Goal: Check status: Check status

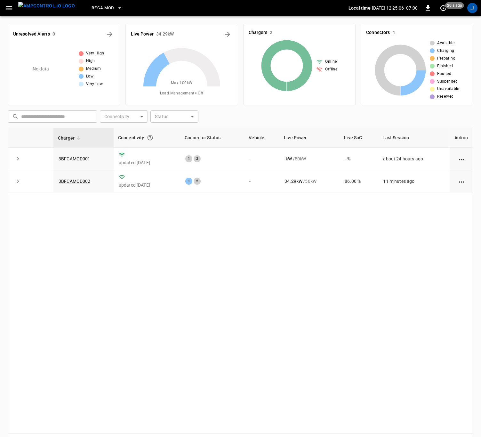
click at [74, 181] on link "3BFCAMOD002" at bounding box center [75, 181] width 32 height 5
click at [74, 184] on link "3BFCAMOD002" at bounding box center [75, 181] width 32 height 5
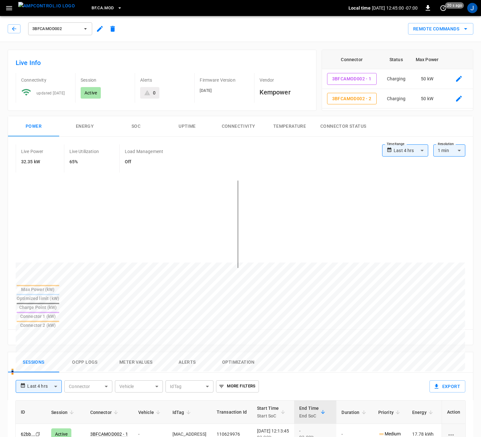
click at [447, 8] on span "20 s ago" at bounding box center [454, 5] width 19 height 6
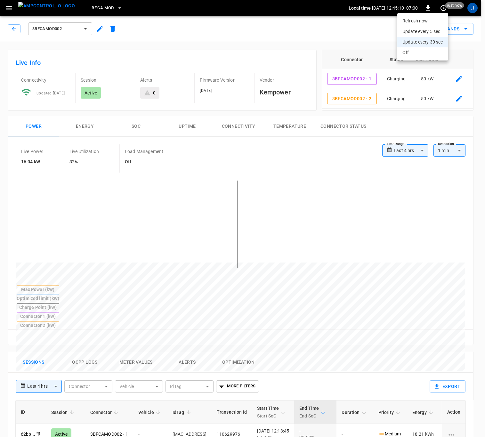
drag, startPoint x: 173, startPoint y: 427, endPoint x: 197, endPoint y: 428, distance: 23.7
click at [197, 428] on div at bounding box center [242, 218] width 485 height 437
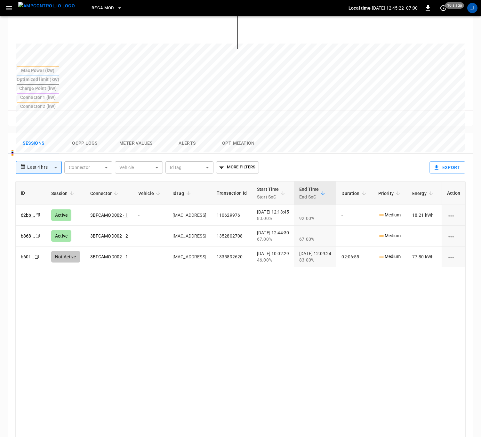
scroll to position [240, 0]
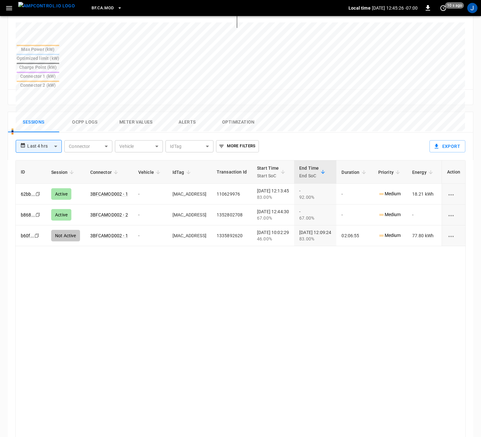
drag, startPoint x: 170, startPoint y: 186, endPoint x: 209, endPoint y: 187, distance: 38.4
click at [209, 205] on td "[MAC_ADDRESS]" at bounding box center [189, 215] width 44 height 21
copy td "[MAC_ADDRESS]"
click at [184, 236] on div "ID Session Connector Vehicle IdTag Transaction Id Start Time Start SoC End Time…" at bounding box center [240, 313] width 451 height 306
drag, startPoint x: 171, startPoint y: 186, endPoint x: 249, endPoint y: 295, distance: 134.1
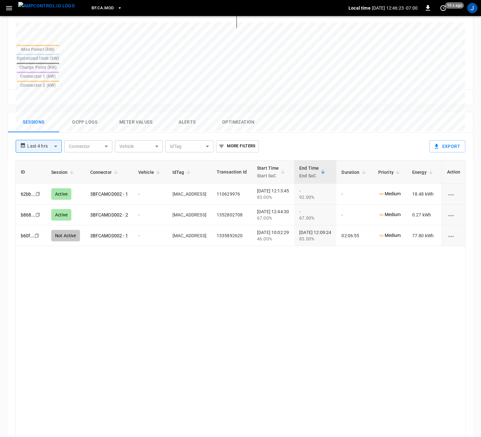
click at [211, 205] on td "[MAC_ADDRESS]" at bounding box center [189, 215] width 44 height 21
copy td "[MAC_ADDRESS]"
click at [325, 266] on div "ID Session Connector Vehicle IdTag Transaction Id Start Time Start SoC End Time…" at bounding box center [240, 313] width 451 height 306
